Goal: Task Accomplishment & Management: Complete application form

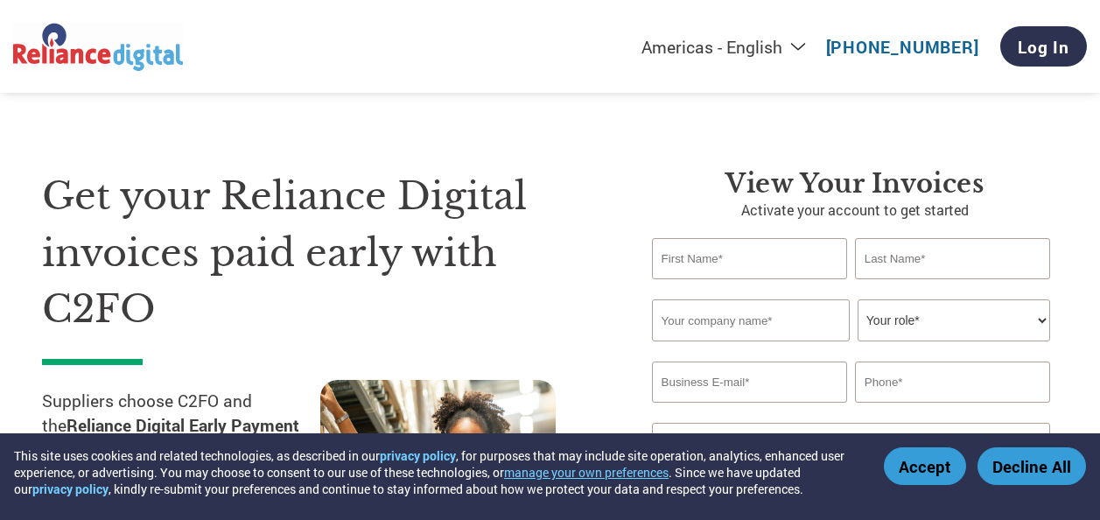
select select "en-[GEOGRAPHIC_DATA]"
click at [723, 249] on input "text" at bounding box center [749, 258] width 195 height 41
type input "r"
type input "[PERSON_NAME]"
click at [967, 268] on input "text" at bounding box center [952, 258] width 195 height 41
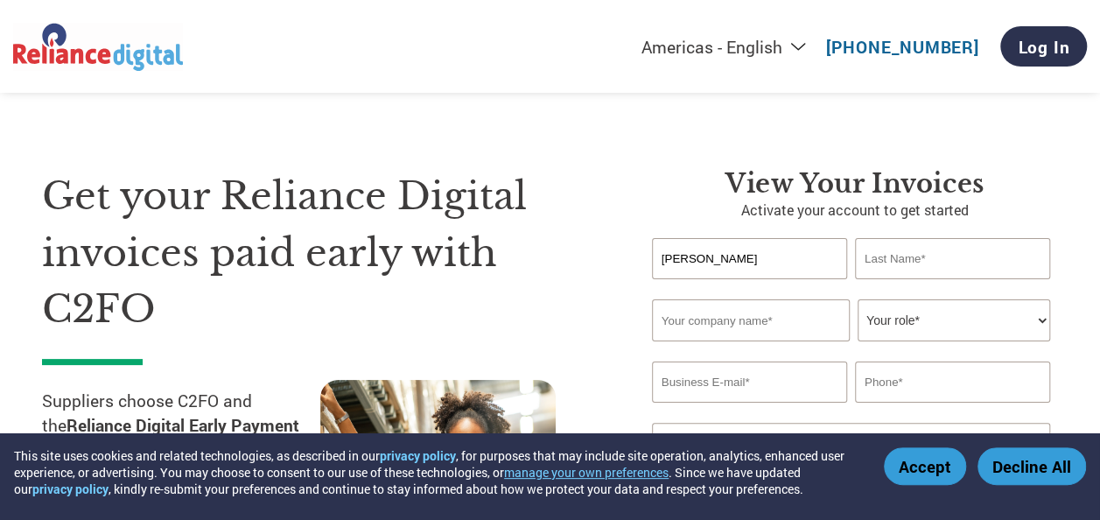
type input "[PERSON_NAME]"
type input "Fun Fitness Club"
type input "9417774947"
click at [799, 322] on input "Fun Fitness Club" at bounding box center [751, 320] width 198 height 42
type input "F"
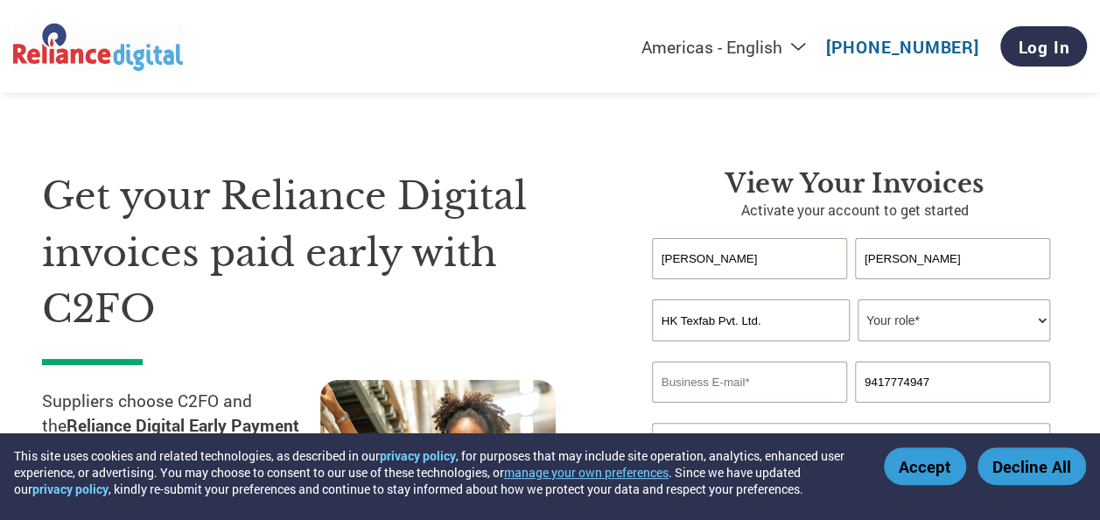
type input "HK Texfab Pvt. Ltd."
click at [906, 328] on select "Your role* CFO Controller Credit Manager Finance Director Treasurer CEO Preside…" at bounding box center [954, 320] width 193 height 42
select select "OWNER_FOUNDER"
click at [858, 300] on select "Your role* CFO Controller Credit Manager Finance Director Treasurer CEO Preside…" at bounding box center [954, 320] width 193 height 42
click at [793, 378] on input "email" at bounding box center [749, 381] width 195 height 41
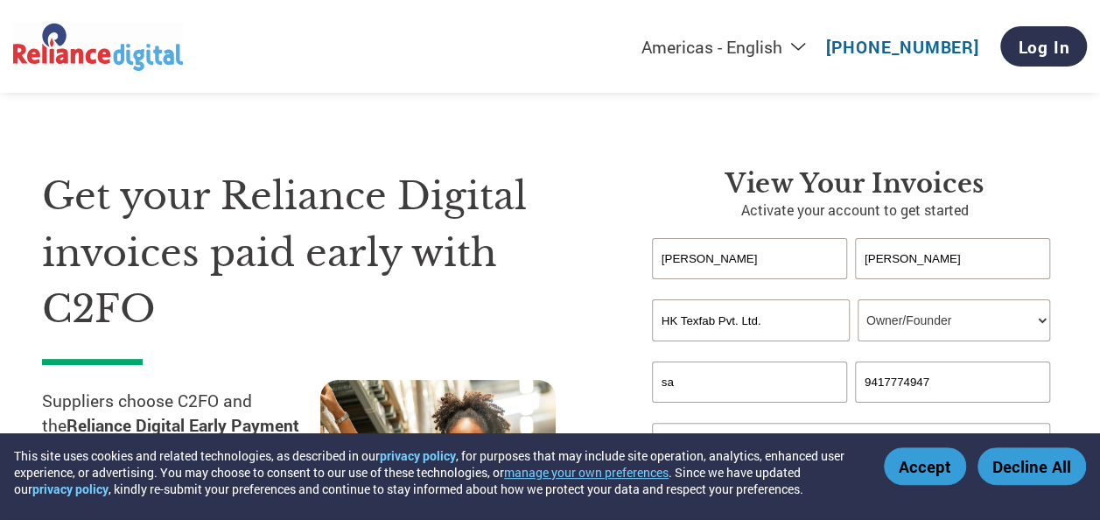
type input "s"
type input "[EMAIL_ADDRESS][DOMAIN_NAME]"
click at [976, 386] on input "9417774947" at bounding box center [952, 381] width 195 height 41
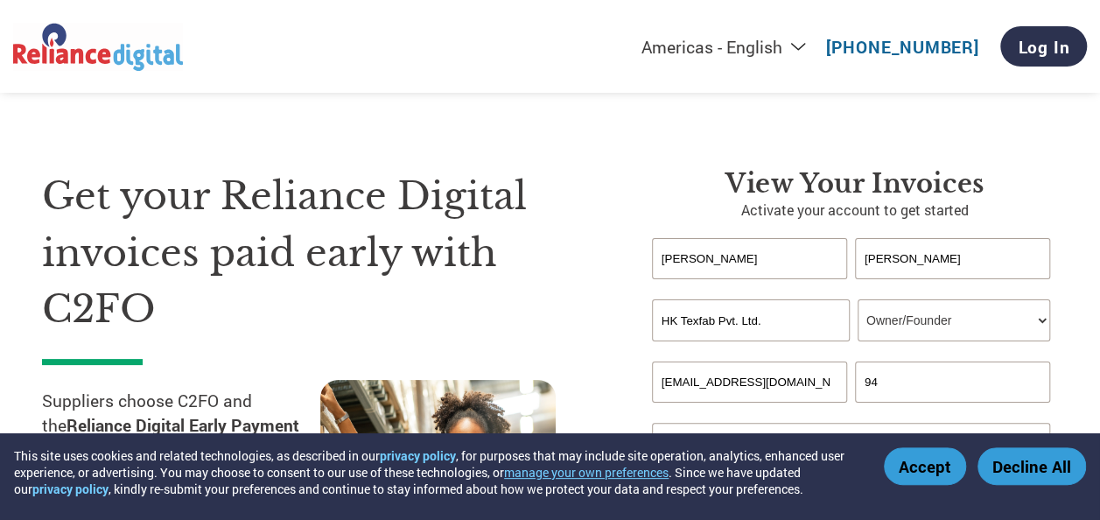
type input "9"
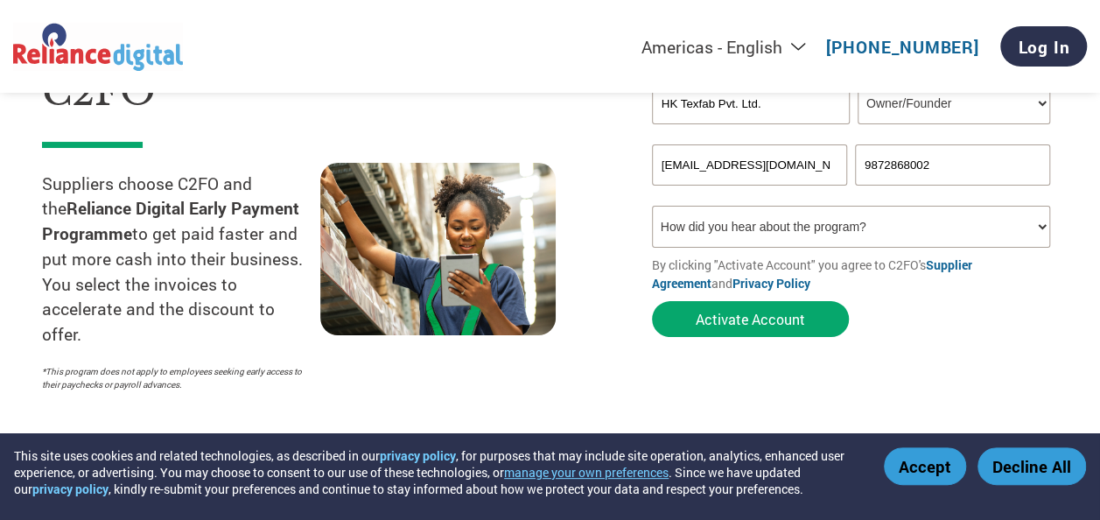
scroll to position [233, 0]
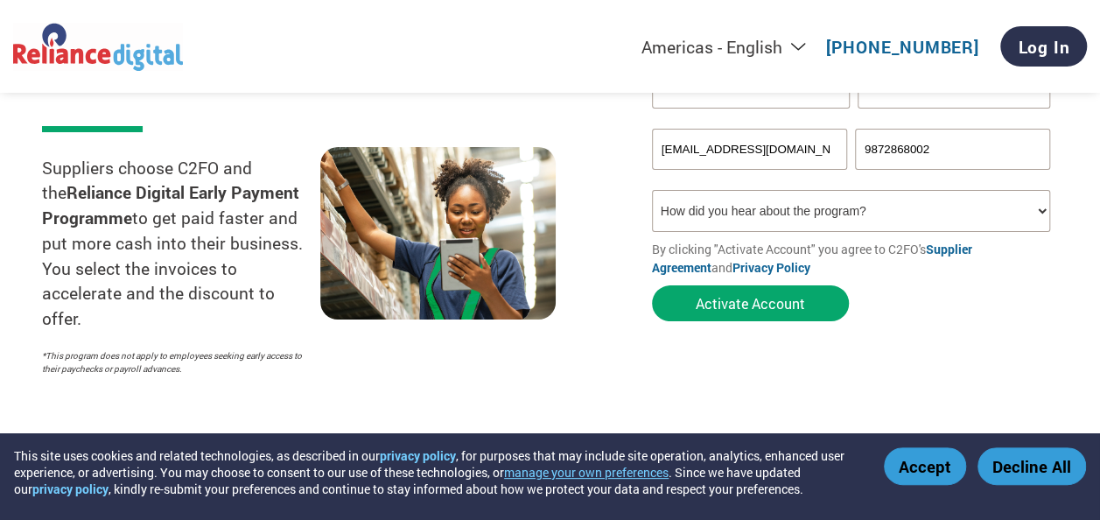
type input "9872868002"
click at [887, 208] on select "How did you hear about the program? Received a letter Email Social Media Online…" at bounding box center [851, 211] width 398 height 42
select select "Email"
click at [652, 192] on select "How did you hear about the program? Received a letter Email Social Media Online…" at bounding box center [851, 211] width 398 height 42
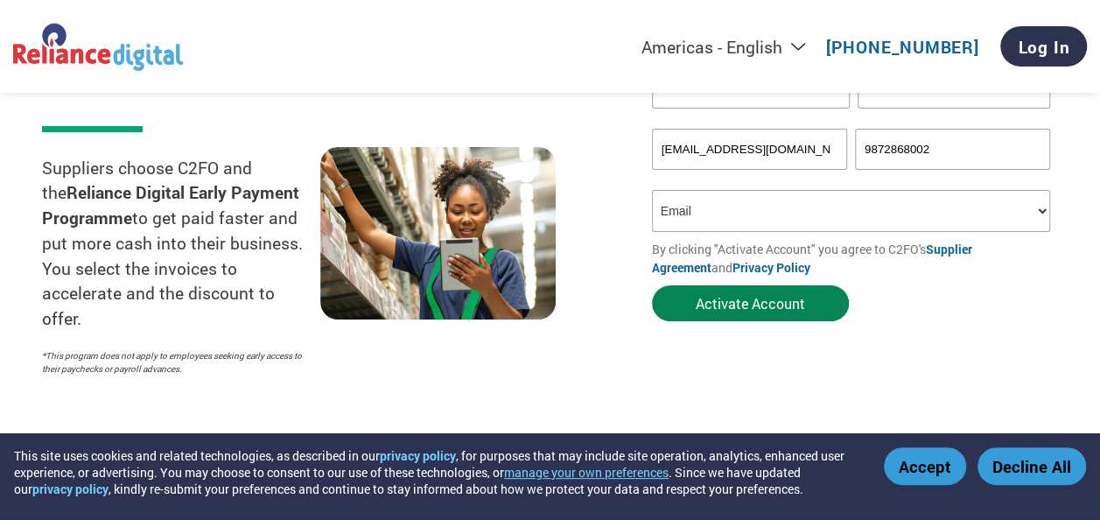
click at [752, 304] on button "Activate Account" at bounding box center [750, 303] width 197 height 36
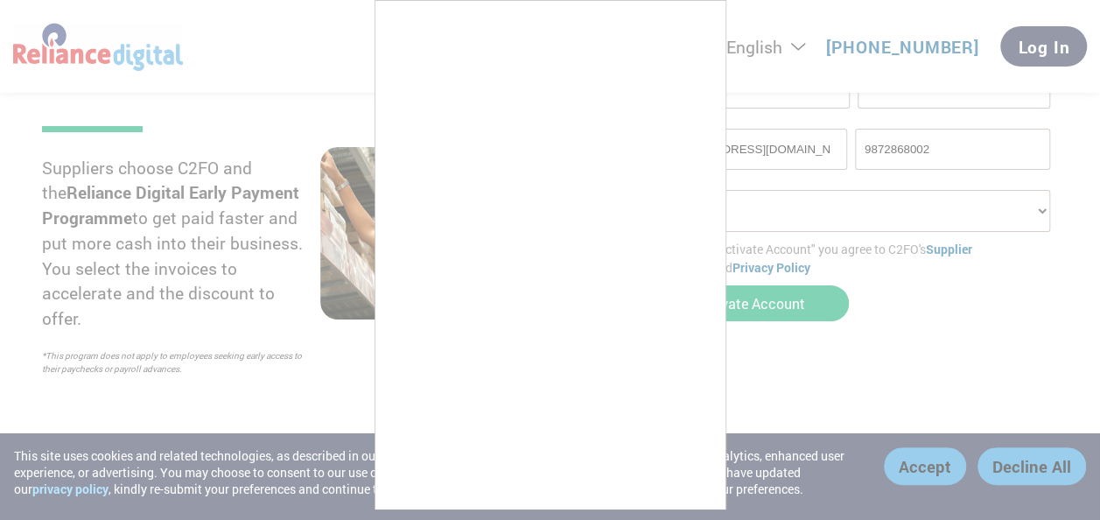
scroll to position [6, 0]
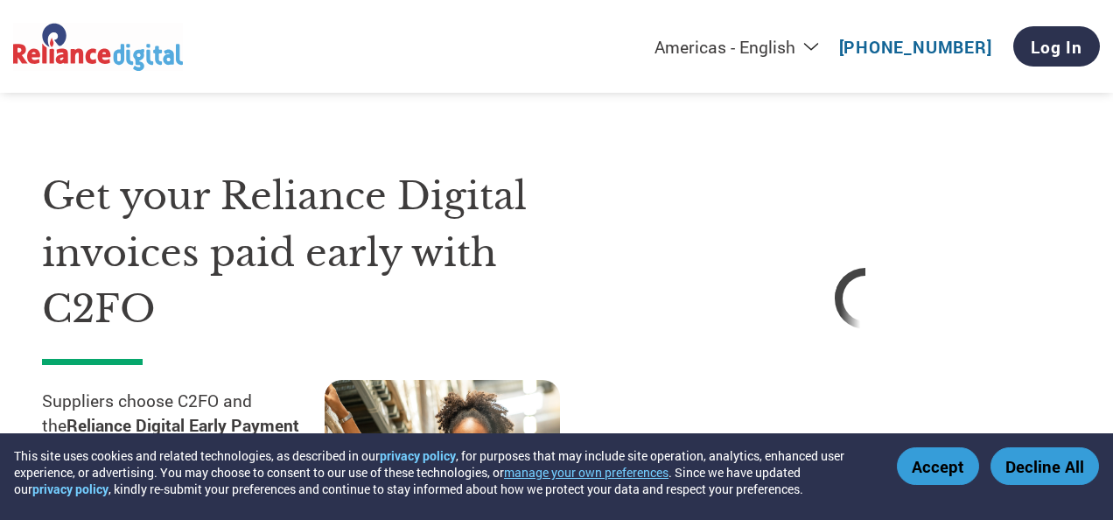
select select "en-[GEOGRAPHIC_DATA]"
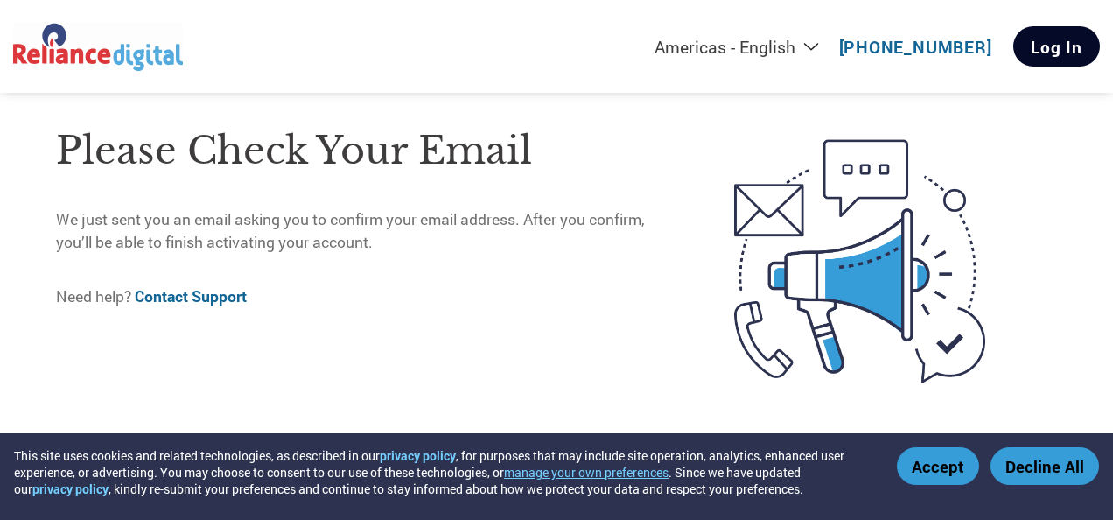
click at [1063, 59] on link "Log In" at bounding box center [1057, 46] width 87 height 40
